Goal: Use online tool/utility: Utilize a website feature to perform a specific function

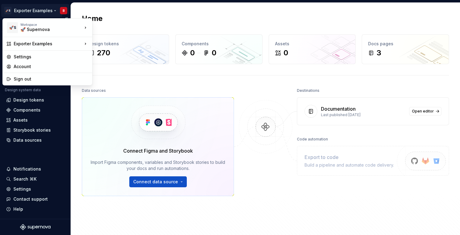
click at [28, 11] on html "🚀S Exporter Examples B Version Current draft Home Documentation Analytics Code …" at bounding box center [230, 117] width 460 height 235
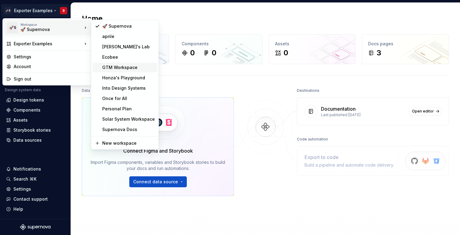
click at [122, 70] on div "GTM Workspace" at bounding box center [128, 68] width 53 height 6
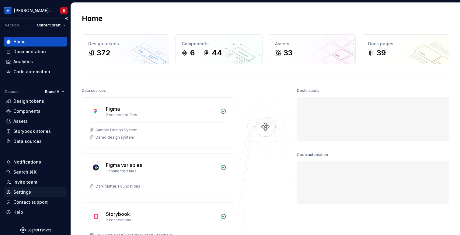
click at [31, 193] on div "Settings" at bounding box center [35, 192] width 58 height 6
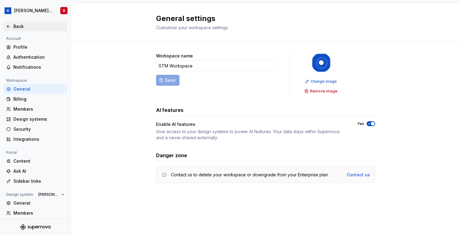
click at [15, 26] on div "Back" at bounding box center [38, 26] width 51 height 6
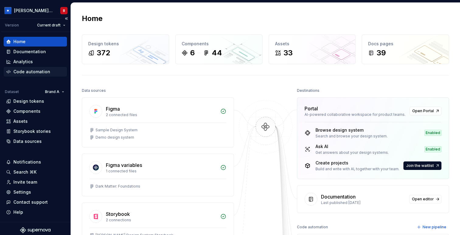
click at [37, 68] on div "Code automation" at bounding box center [35, 72] width 63 height 10
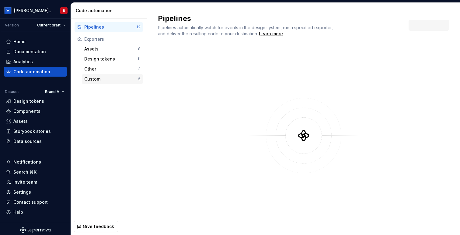
click at [105, 78] on div "Custom" at bounding box center [111, 79] width 54 height 6
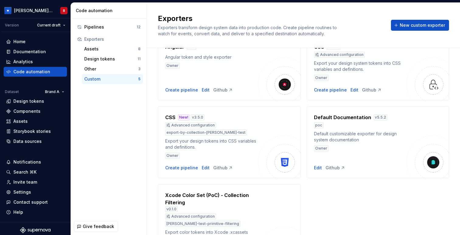
scroll to position [95, 0]
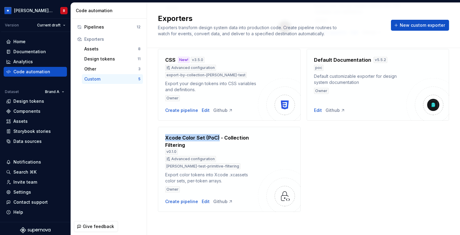
drag, startPoint x: 167, startPoint y: 137, endPoint x: 218, endPoint y: 135, distance: 51.2
click at [218, 135] on h4 "Xcode Color Set (PoC) - Collection Filtering" at bounding box center [210, 141] width 90 height 15
copy h4 "Xcode Color Set (PoC)"
